Goal: Find specific page/section: Find specific page/section

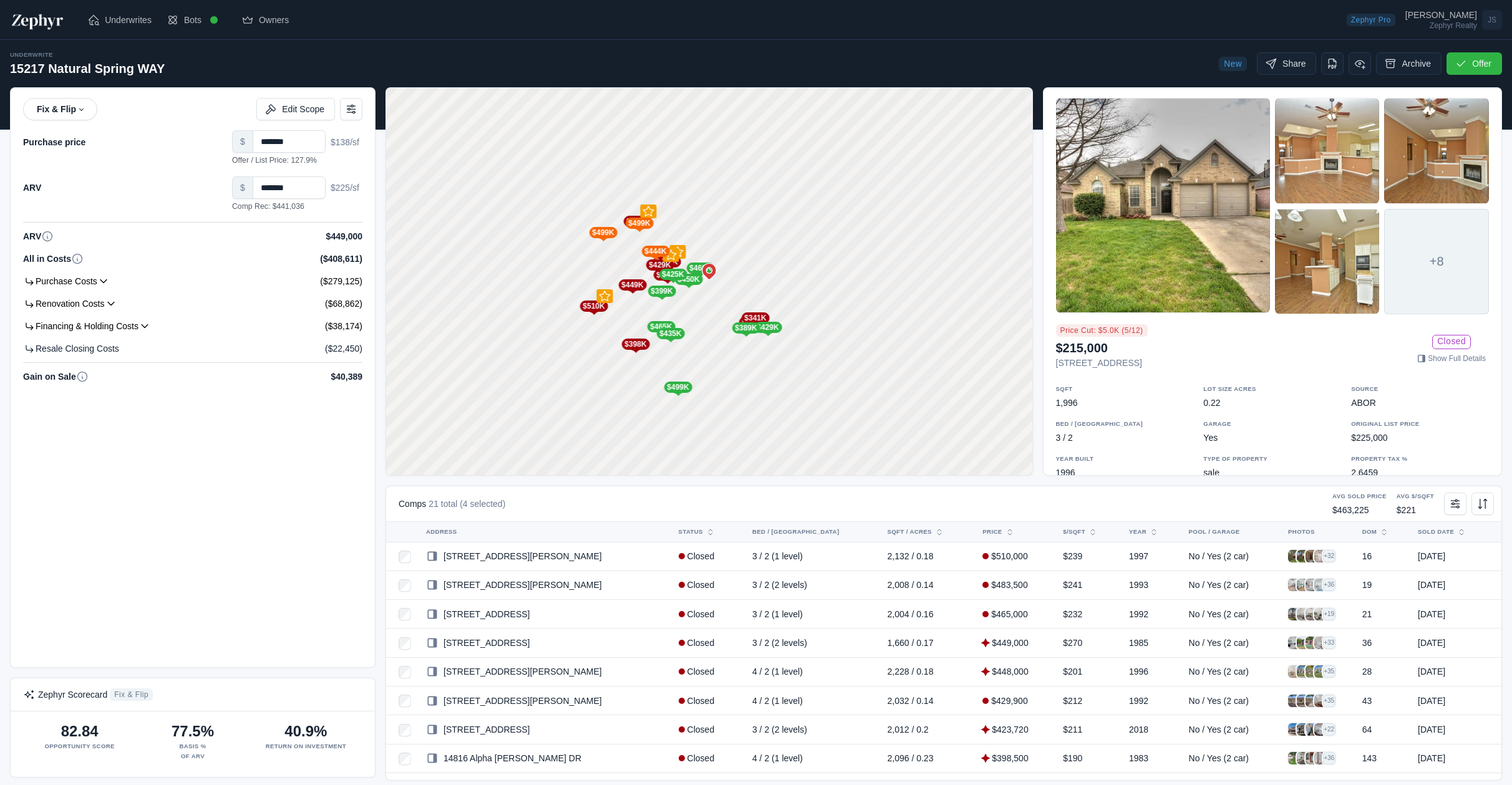
click at [40, 18] on img at bounding box center [37, 20] width 55 height 20
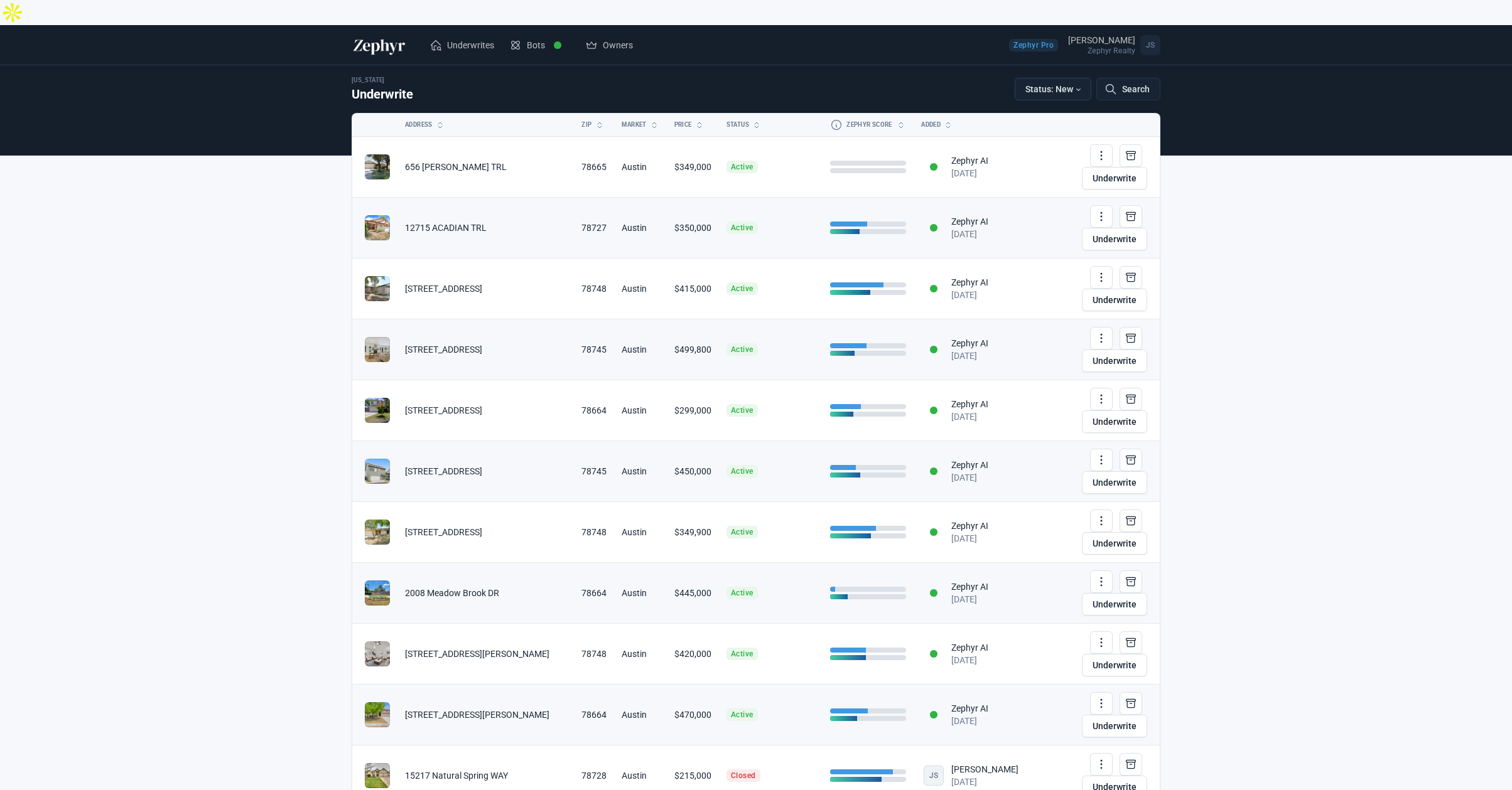
click at [992, 78] on button "Status: New" at bounding box center [1054, 89] width 77 height 22
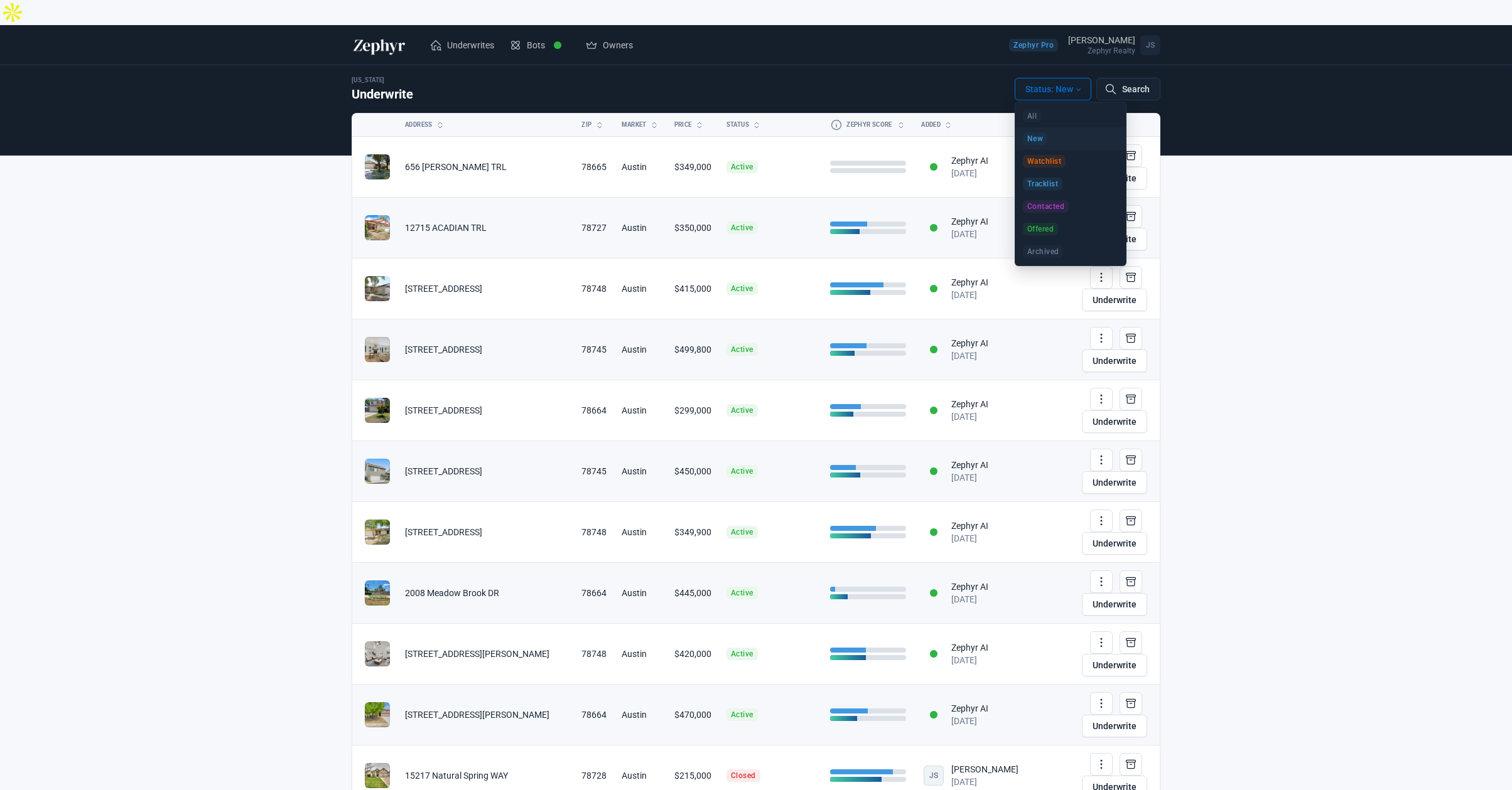
click at [992, 78] on button "Status: New" at bounding box center [1054, 89] width 77 height 22
